Goal: Task Accomplishment & Management: Manage account settings

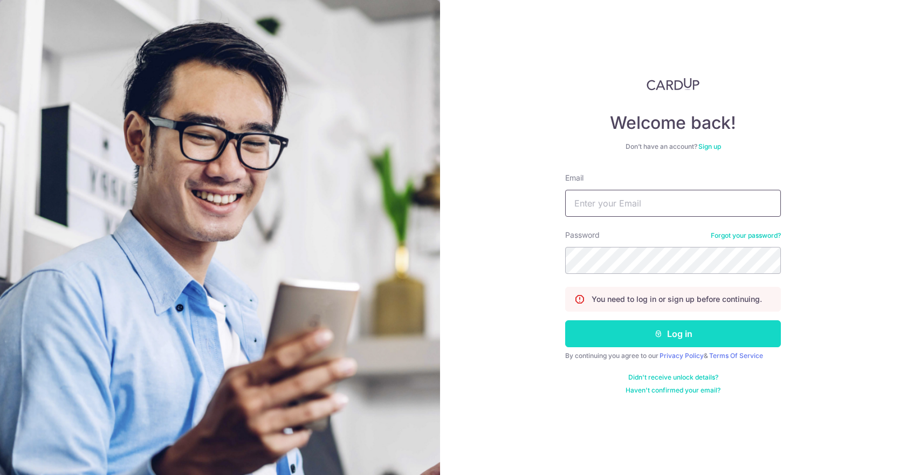
type input "[EMAIL_ADDRESS][DOMAIN_NAME]"
click at [657, 331] on icon "submit" at bounding box center [658, 333] width 9 height 9
